Goal: Task Accomplishment & Management: Manage account settings

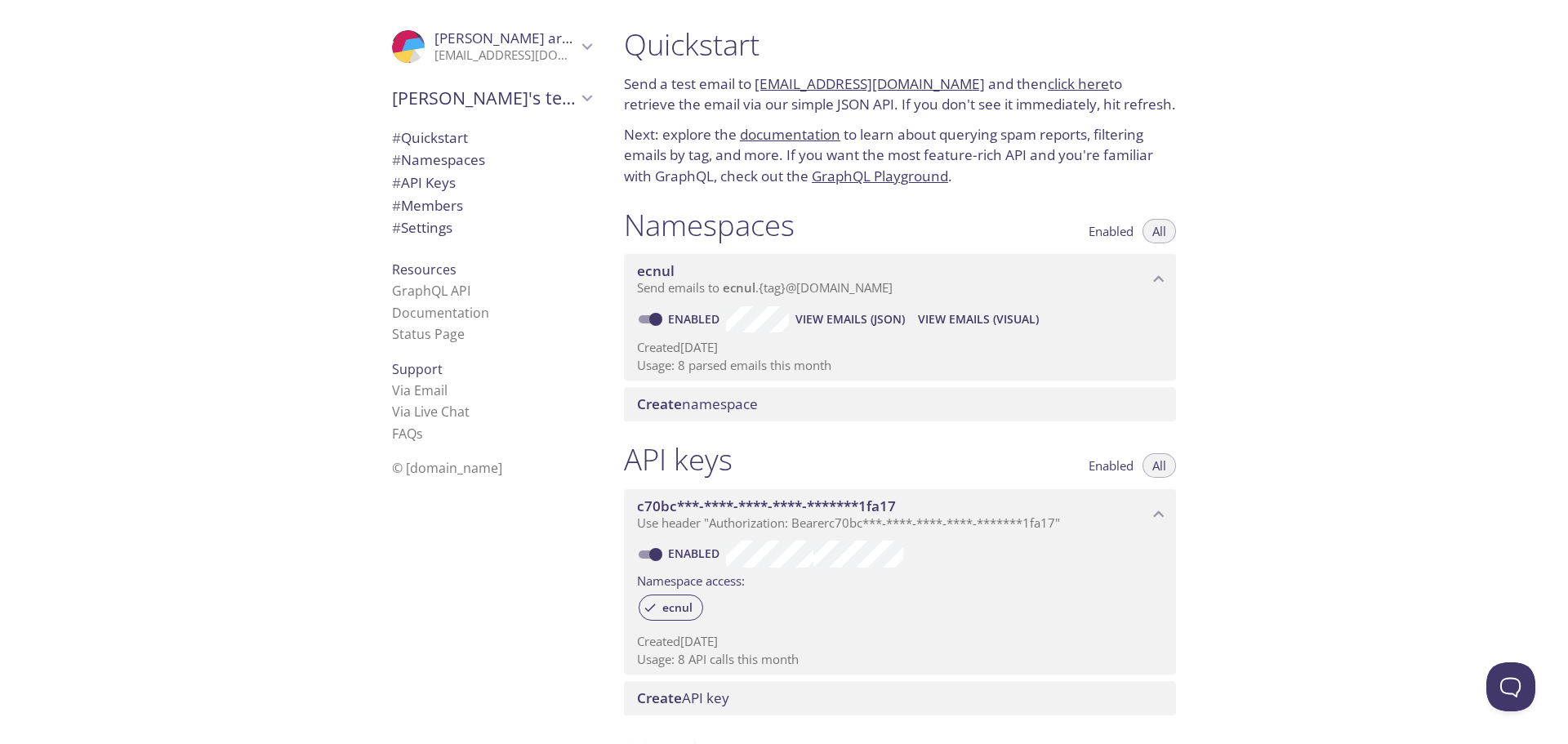
click at [582, 47] on icon "Marcelo aragao" at bounding box center [587, 46] width 11 height 7
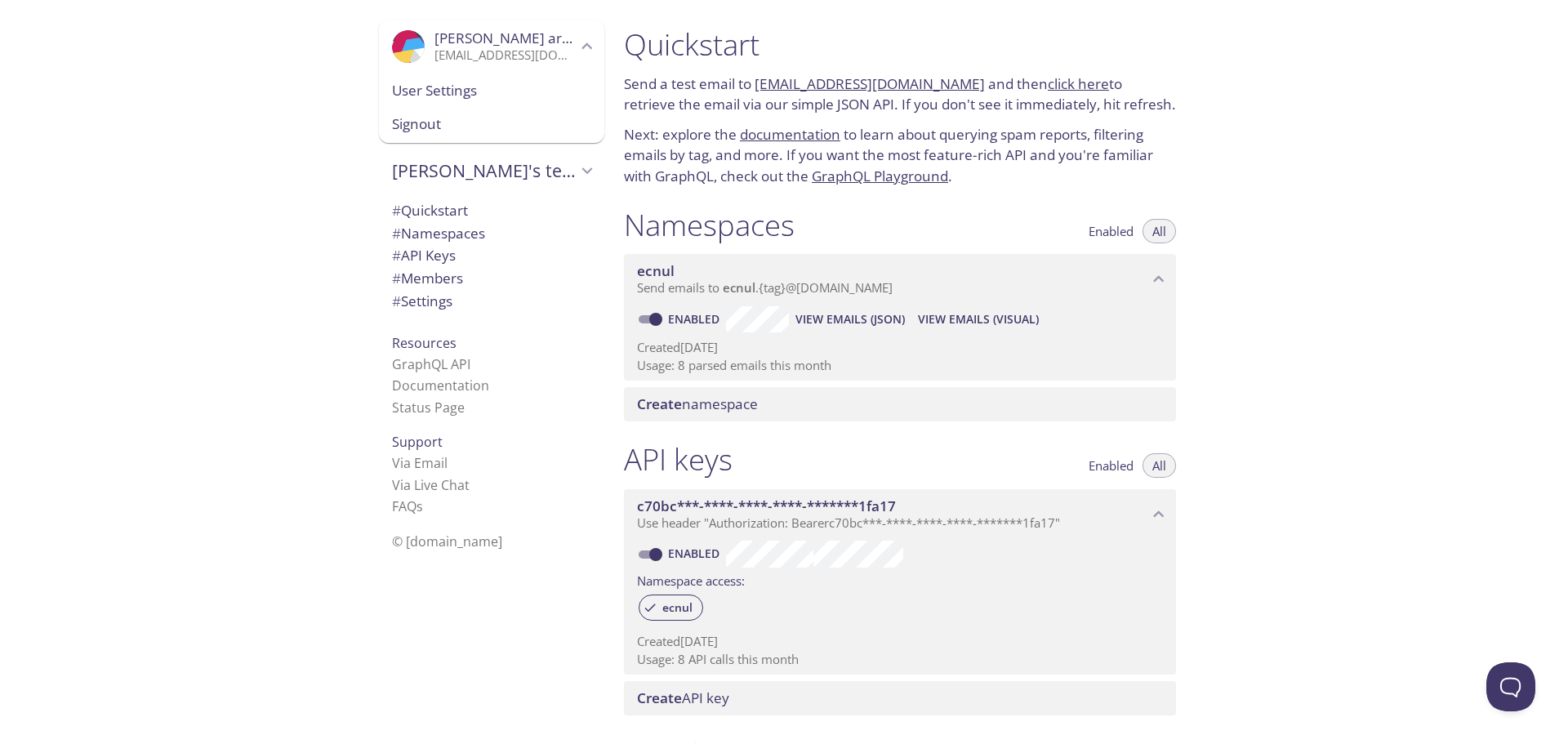
click at [283, 87] on div ".cls-1 { fill: #6d5ca8; } .cls-2 { fill: #3fc191; } .cls-3 { fill: #3b4752; } .…" at bounding box center [305, 372] width 610 height 744
click at [401, 130] on span "Signout" at bounding box center [491, 125] width 199 height 22
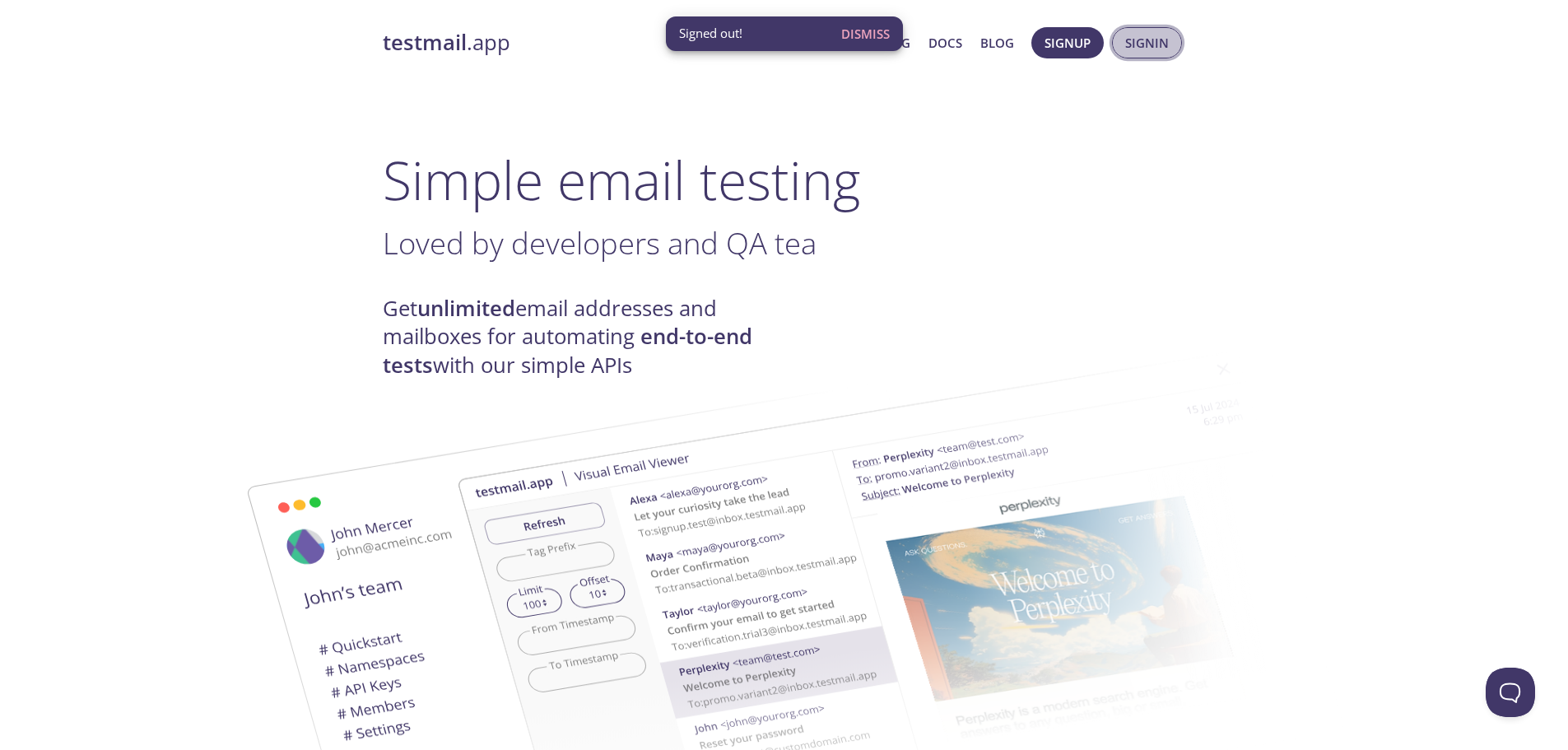
click at [1144, 42] on span "Signin" at bounding box center [1148, 43] width 44 height 22
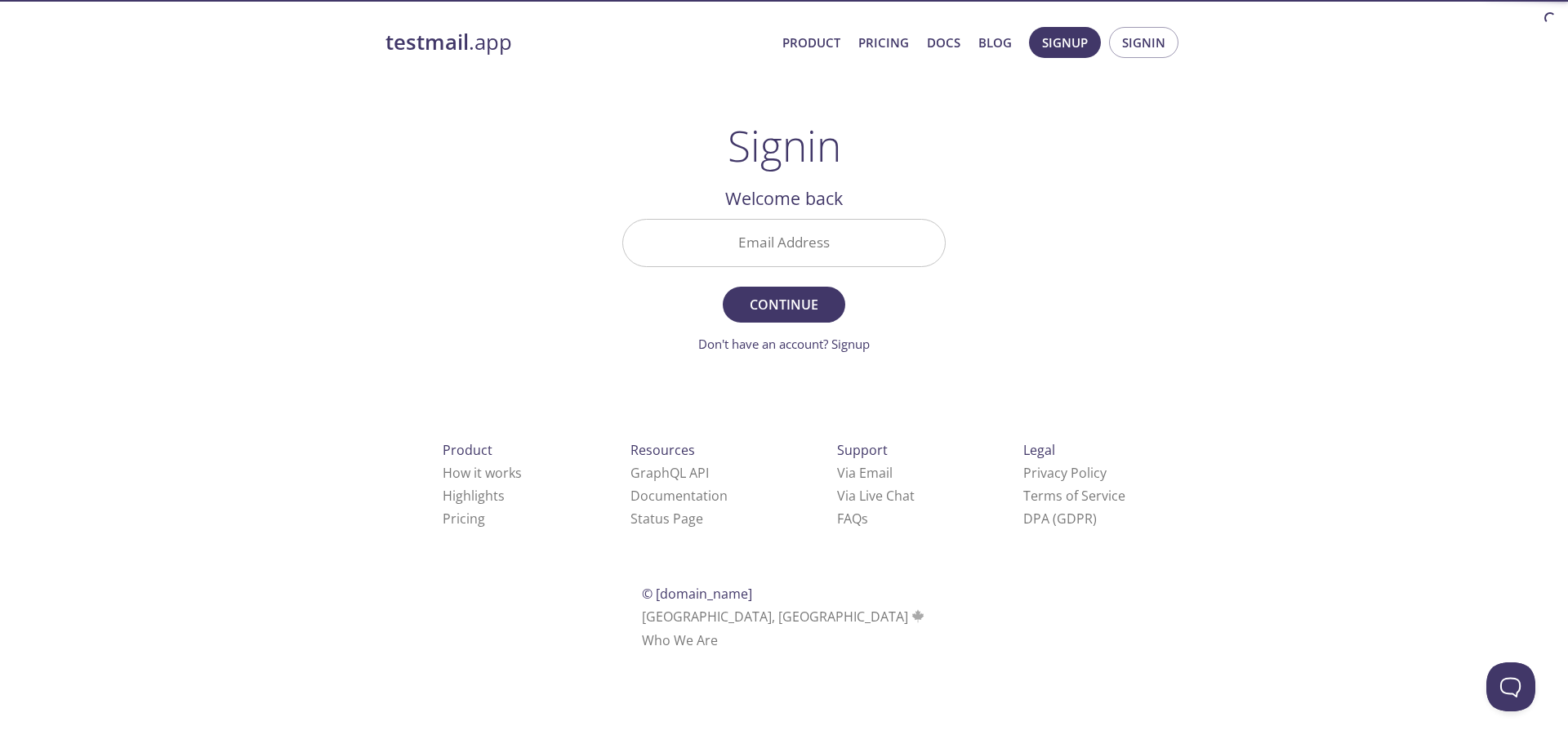
click at [758, 239] on input "Email Address" at bounding box center [784, 242] width 322 height 46
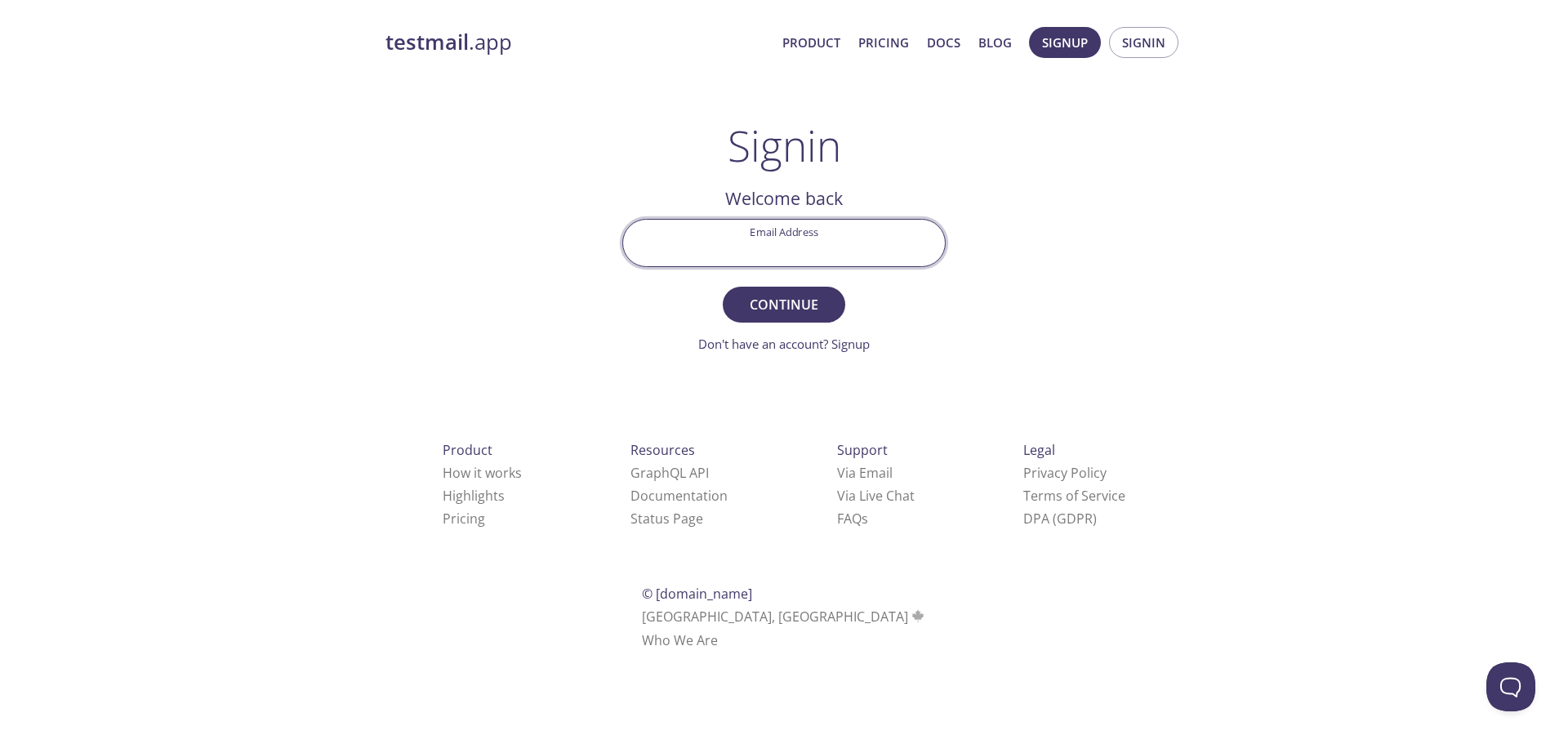
type input "[EMAIL_ADDRESS][DOMAIN_NAME]"
click at [782, 308] on span "Continue" at bounding box center [784, 304] width 86 height 23
click at [755, 250] on input "Signin Security Code" at bounding box center [784, 242] width 322 height 46
click at [503, 236] on div "testmail .app Product Pricing Docs Blog Signup Signin Signin Welcome back Email…" at bounding box center [784, 357] width 836 height 681
